Goal: Check status: Check status

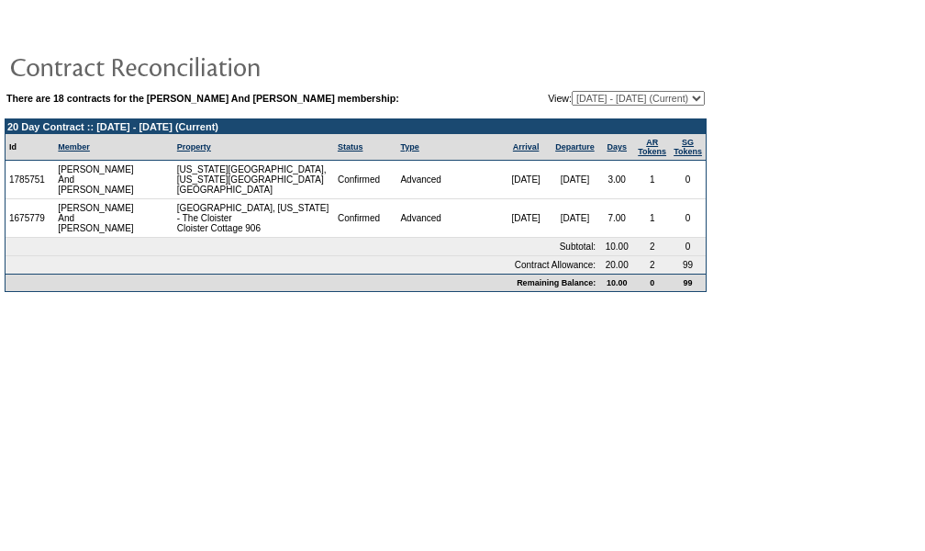
click at [580, 106] on table "There are 18 contracts for the [PERSON_NAME] And [PERSON_NAME] membership: View…" at bounding box center [356, 98] width 702 height 18
click at [572, 95] on select "[DATE] - [DATE] [DATE] - [DATE] [DATE] - [DATE] [DATE] - [DATE] [DATE] - [DATE]…" at bounding box center [638, 98] width 133 height 15
select select "123125"
click at [572, 91] on select "[DATE] - [DATE] [DATE] - [DATE] [DATE] - [DATE] [DATE] - [DATE] [DATE] - [DATE]…" at bounding box center [638, 98] width 133 height 15
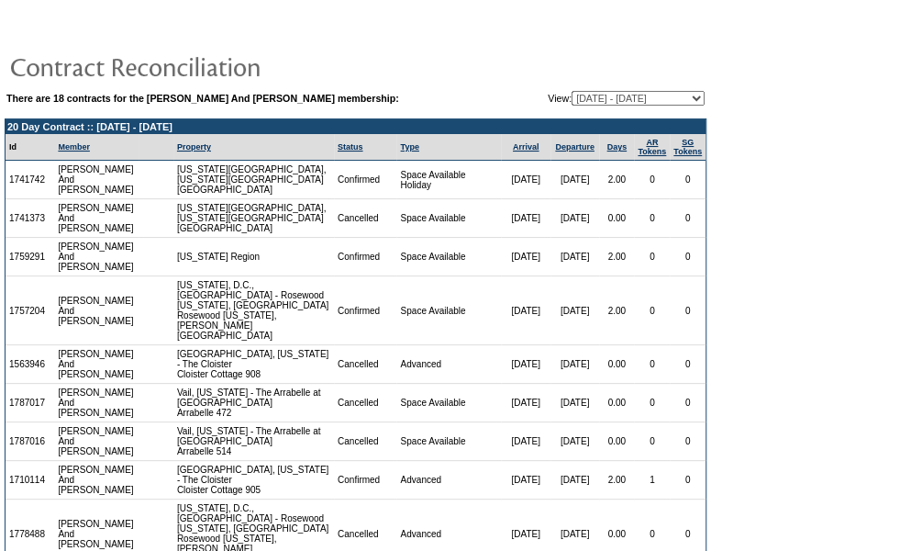
scroll to position [1, 0]
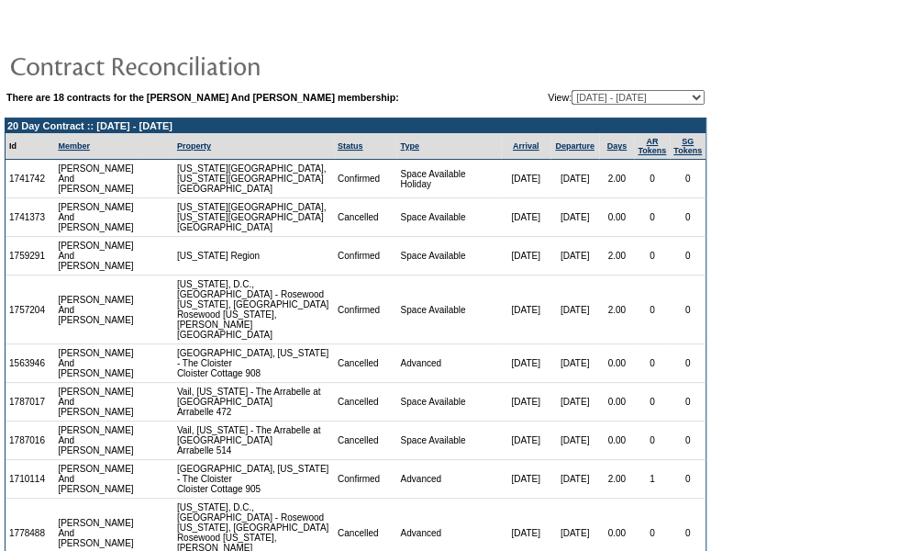
click at [608, 95] on select "[DATE] - [DATE] [DATE] - [DATE] [DATE] - [DATE] [DATE] - [DATE] [DATE] - [DATE]…" at bounding box center [638, 97] width 133 height 15
select select "128779"
click at [572, 90] on select "[DATE] - [DATE] [DATE] - [DATE] [DATE] - [DATE] [DATE] - [DATE] [DATE] - [DATE]…" at bounding box center [638, 97] width 133 height 15
